Goal: Transaction & Acquisition: Purchase product/service

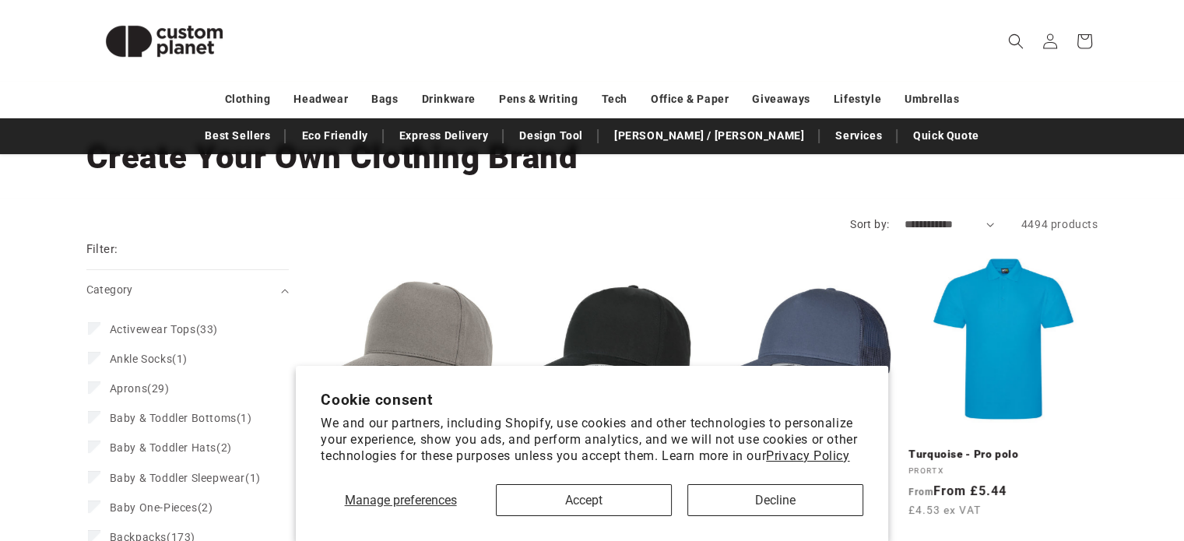
scroll to position [97, 0]
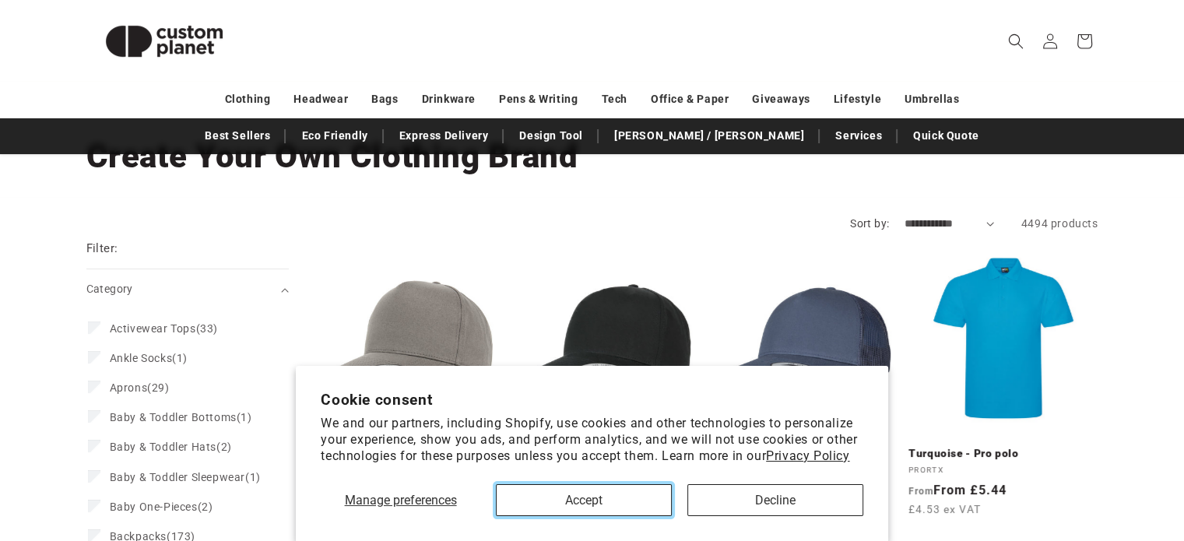
click at [577, 495] on button "Accept" at bounding box center [584, 500] width 176 height 32
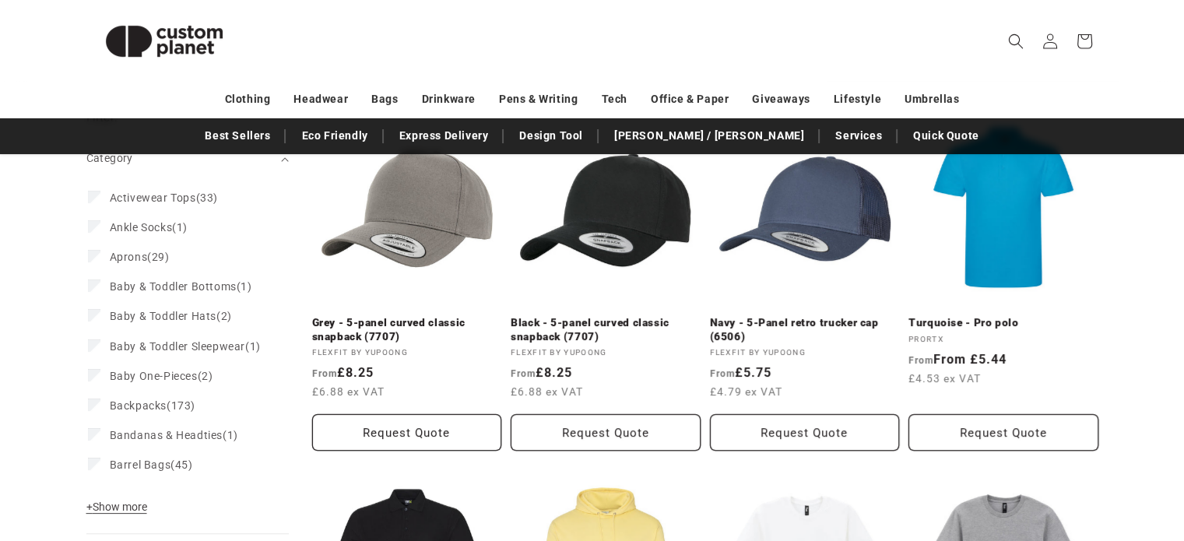
scroll to position [241, 0]
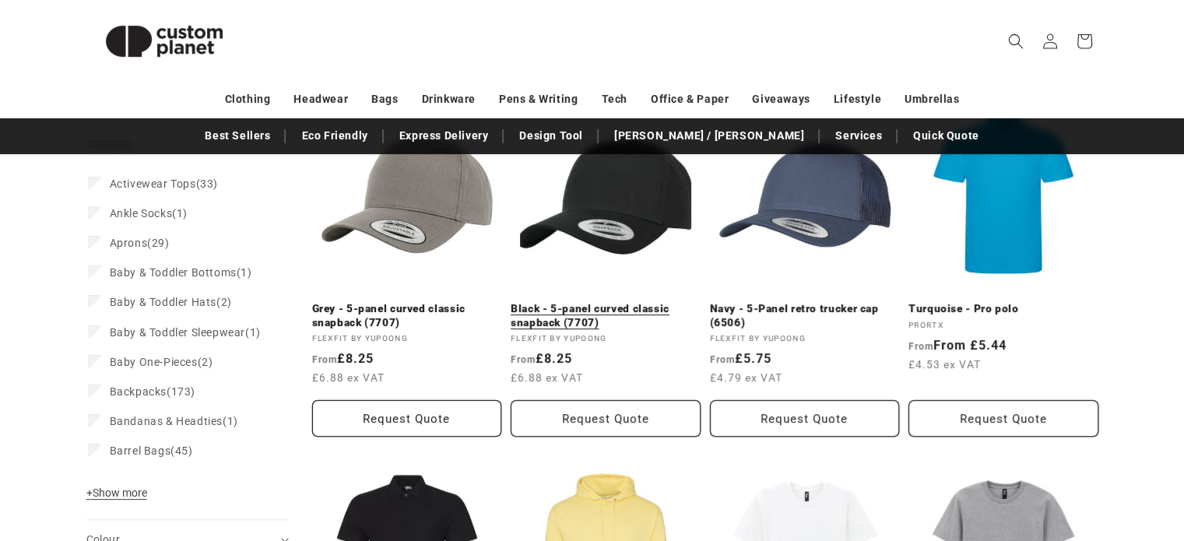
click at [576, 302] on link "Black - 5-panel curved classic snapback (7707)" at bounding box center [606, 315] width 190 height 27
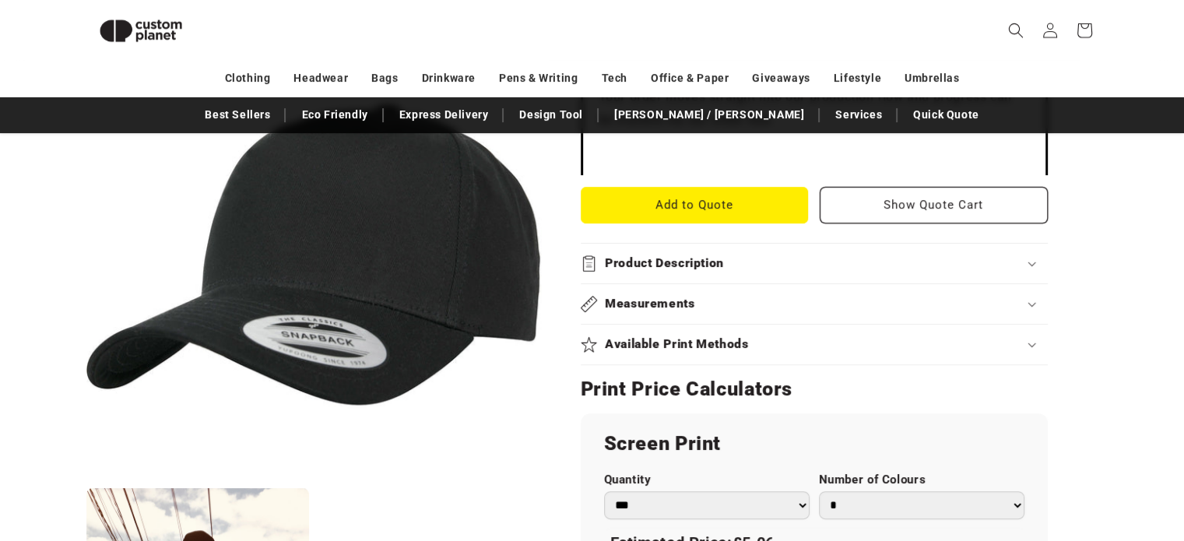
scroll to position [617, 0]
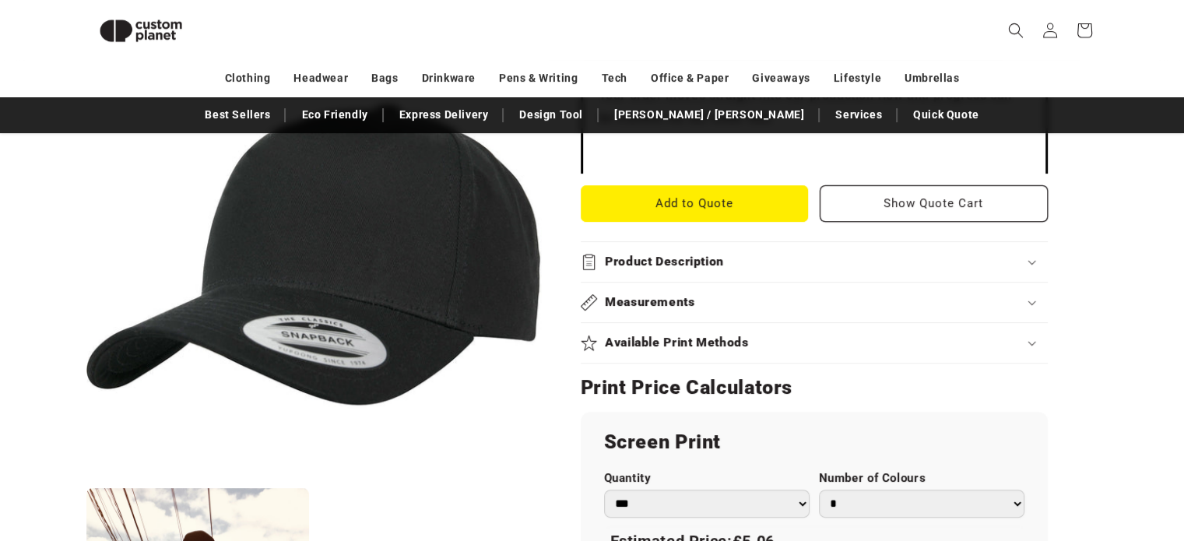
click at [682, 258] on h2 "Product Description" at bounding box center [664, 262] width 119 height 16
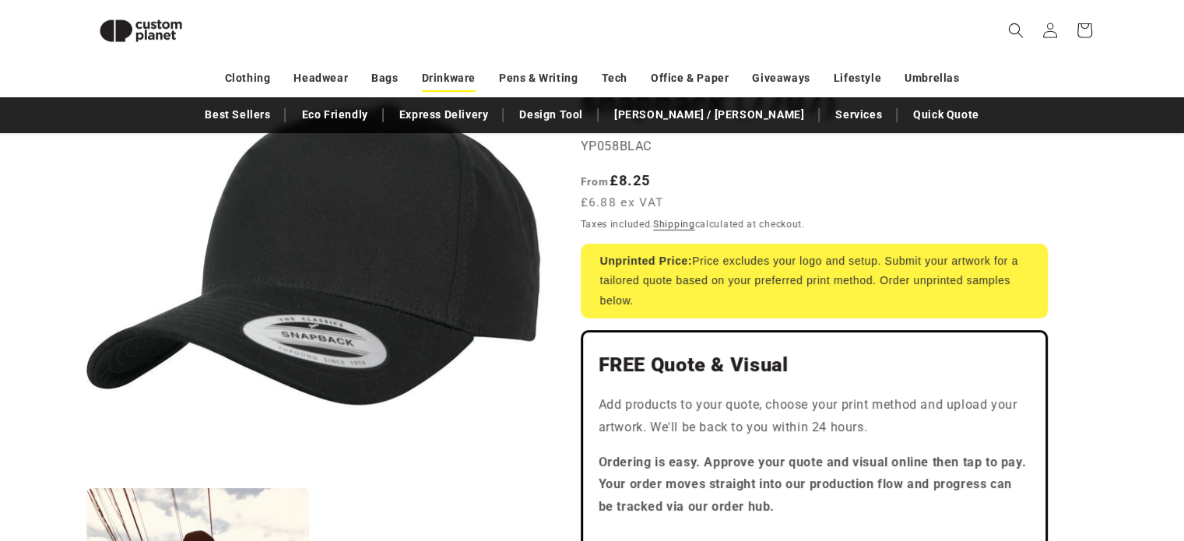
scroll to position [203, 0]
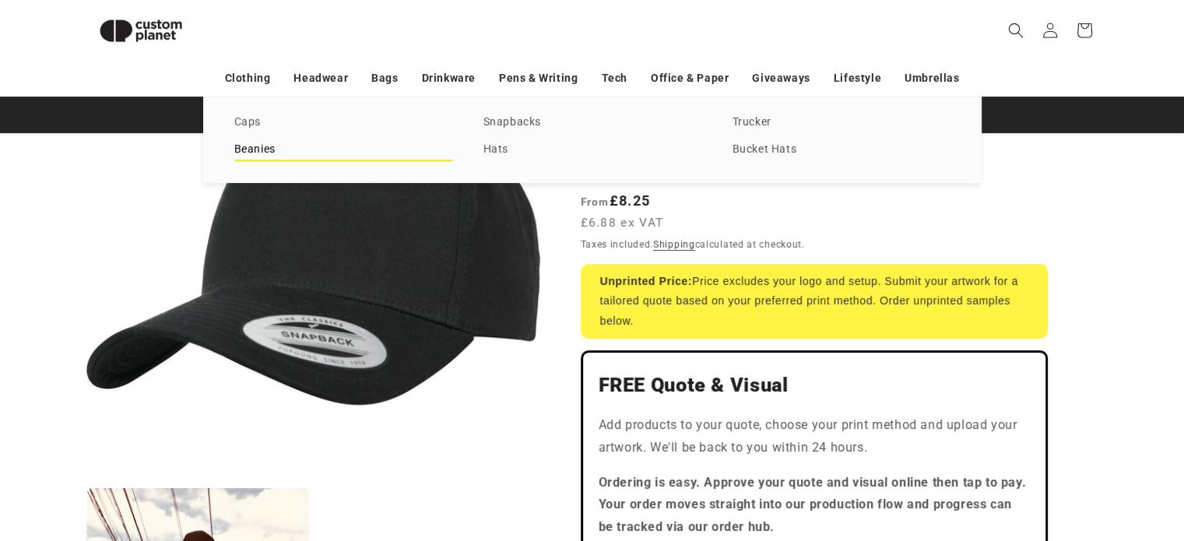
click at [250, 146] on link "Beanies" at bounding box center [343, 149] width 218 height 21
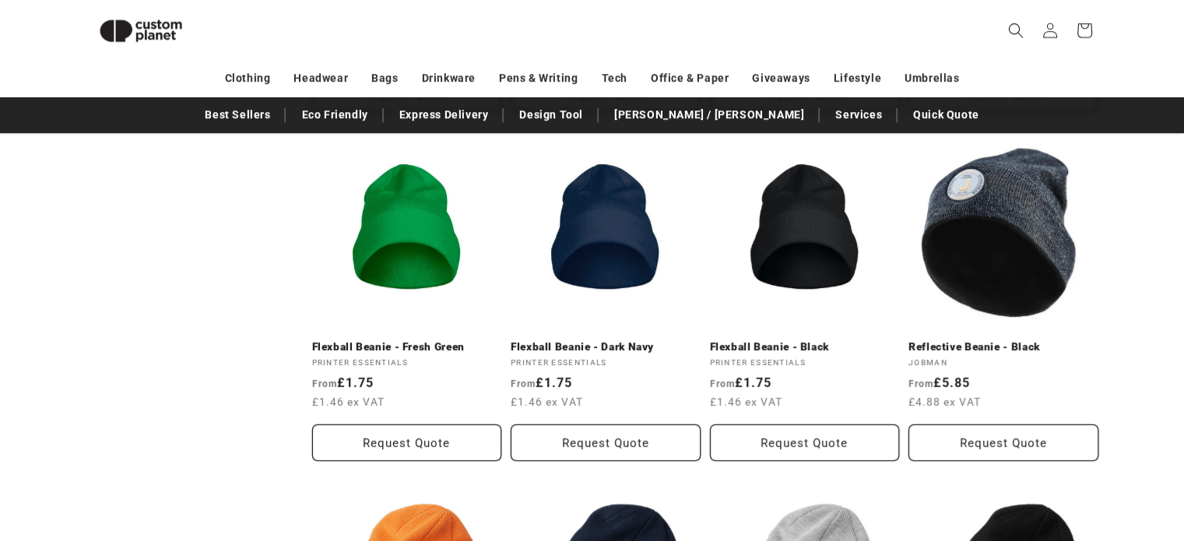
scroll to position [919, 0]
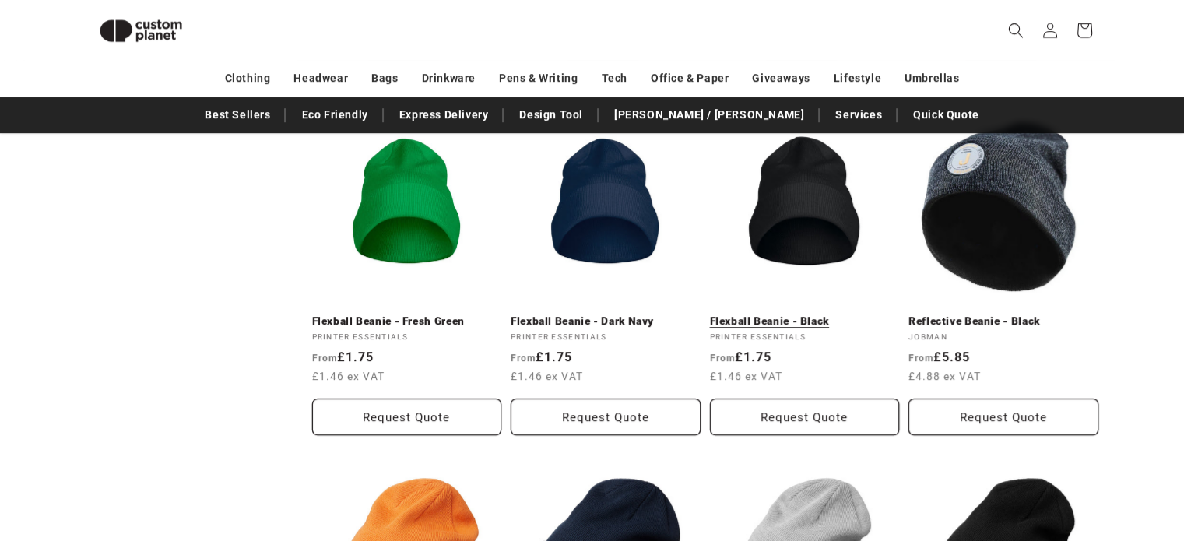
click at [824, 315] on link "Flexball Beanie - Black" at bounding box center [805, 322] width 190 height 14
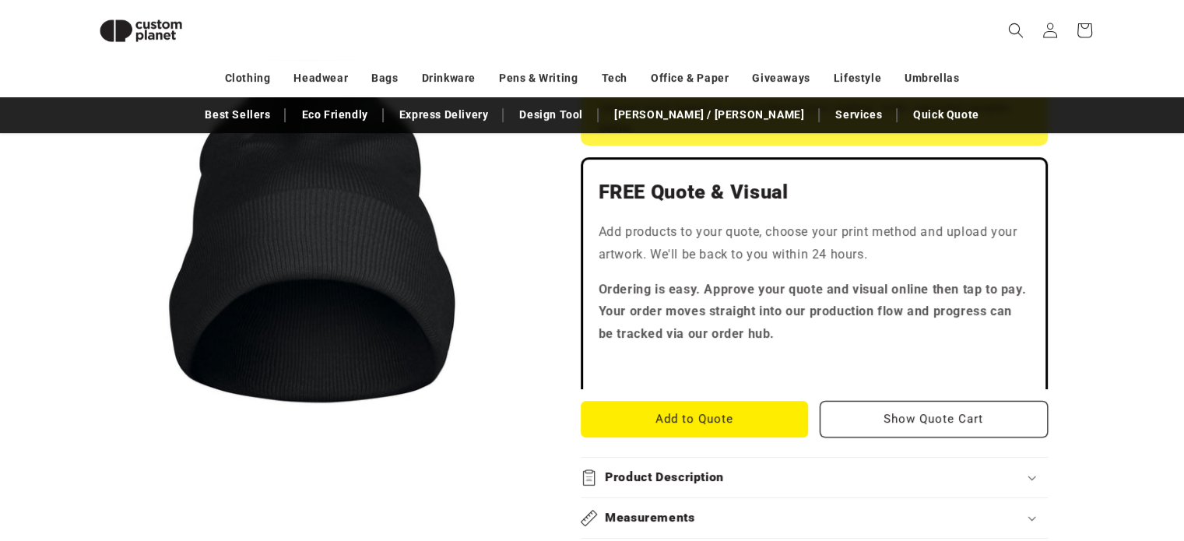
scroll to position [358, 0]
click at [707, 426] on button "Add to Quote" at bounding box center [695, 420] width 228 height 37
